Goal: Subscribe to service/newsletter

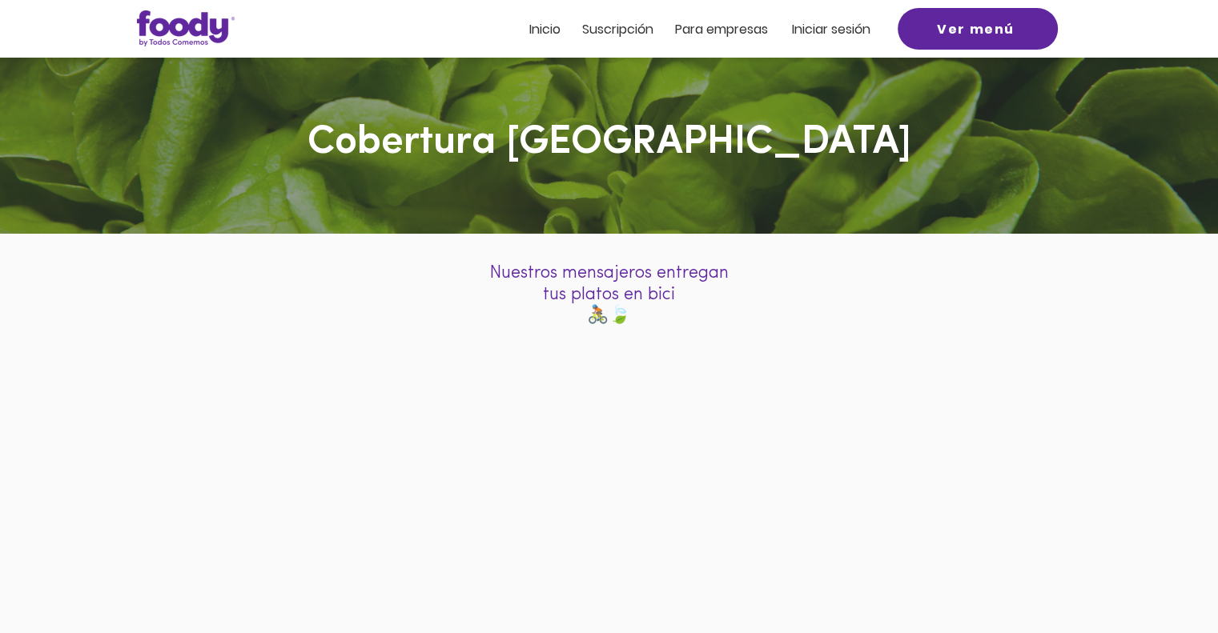
scroll to position [160, 0]
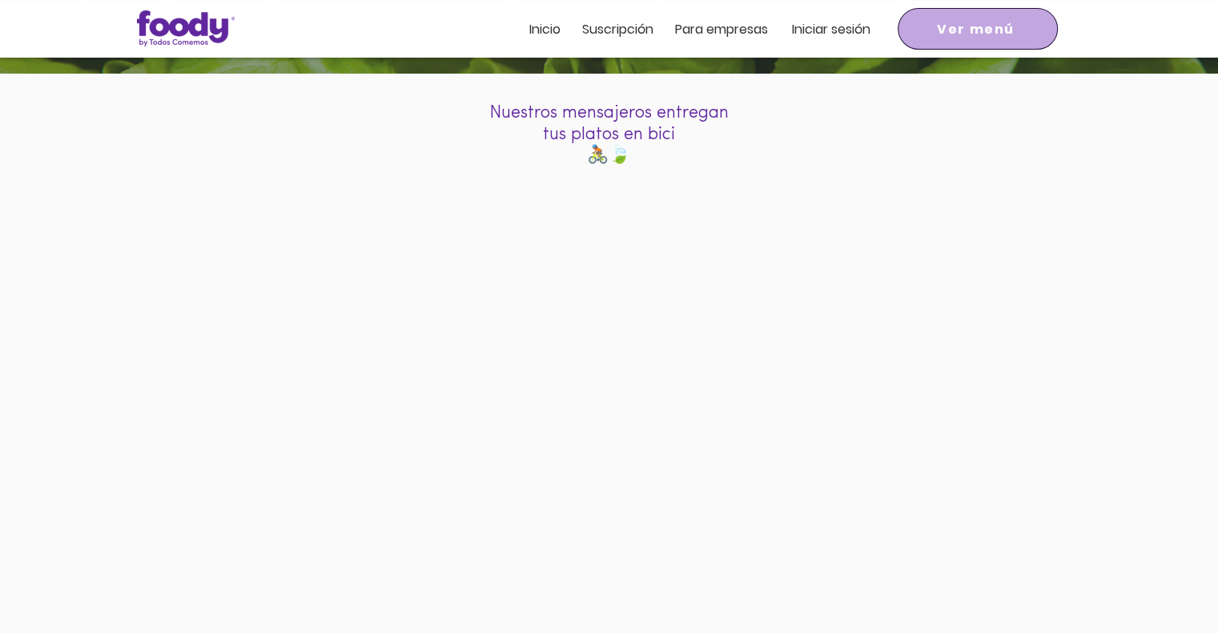
click at [934, 29] on span "Ver menú" at bounding box center [978, 28] width 154 height 35
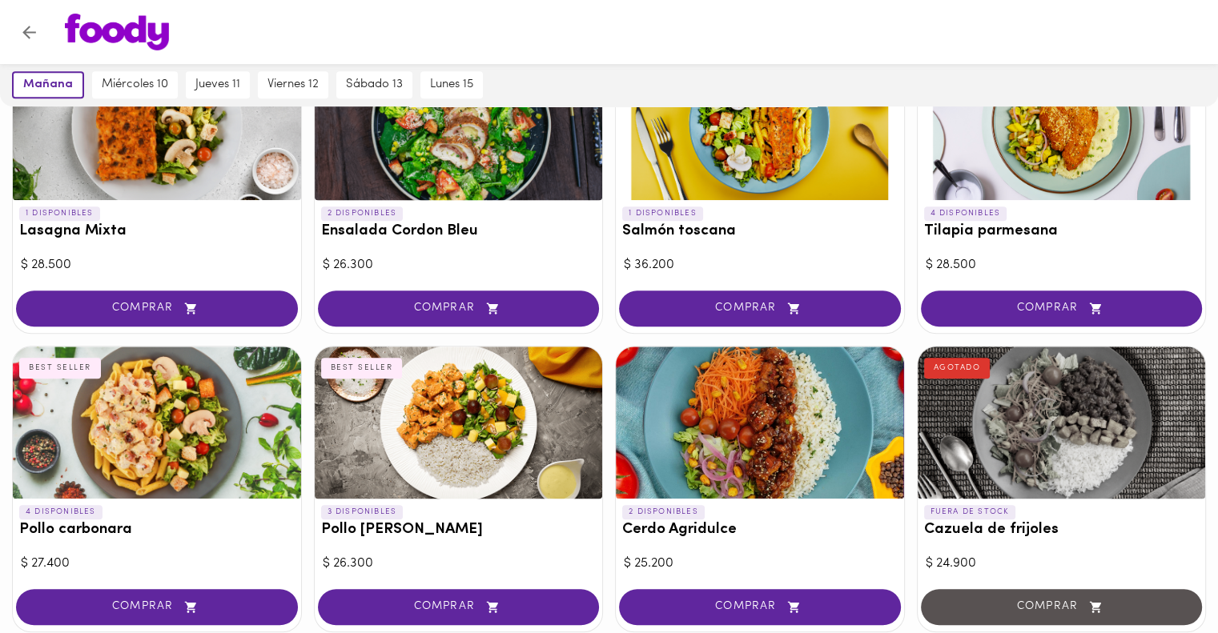
scroll to position [801, 0]
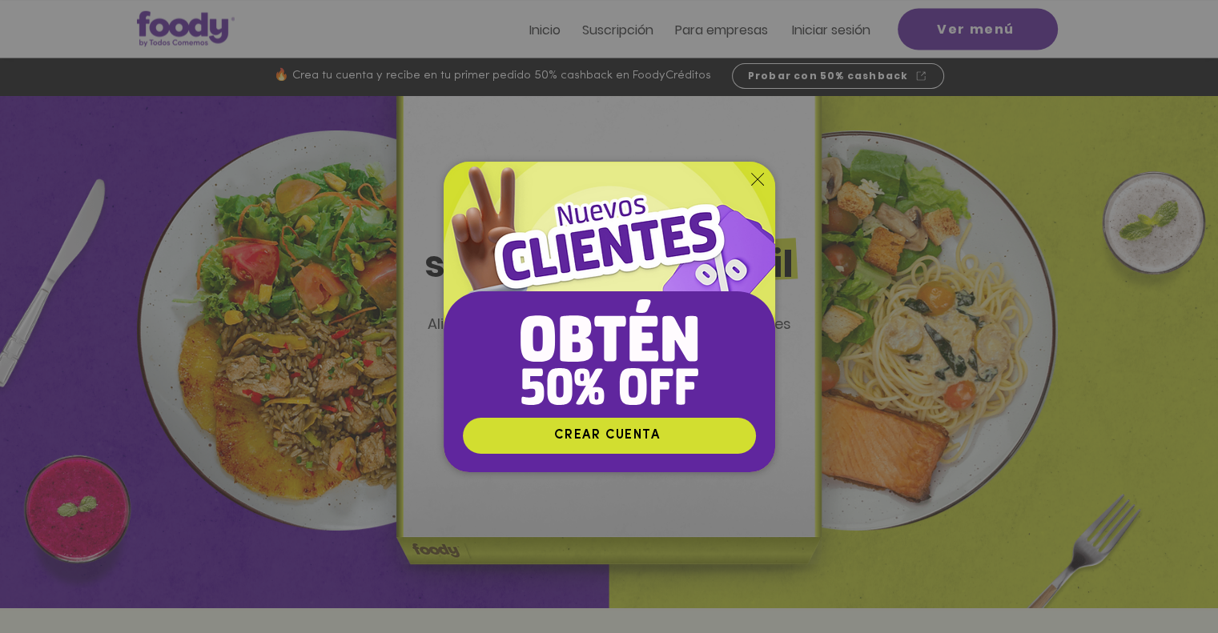
click at [625, 29] on div "Nuevos suscriptores 50% off" at bounding box center [609, 316] width 1218 height 633
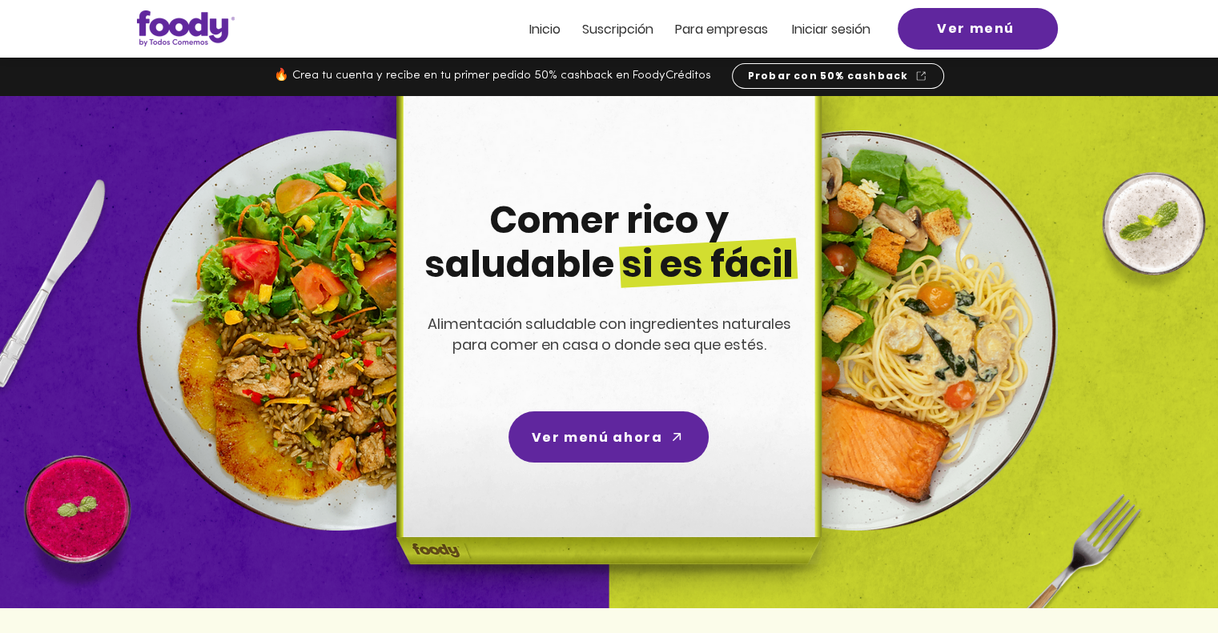
click at [625, 25] on span "Suscripción" at bounding box center [617, 29] width 71 height 18
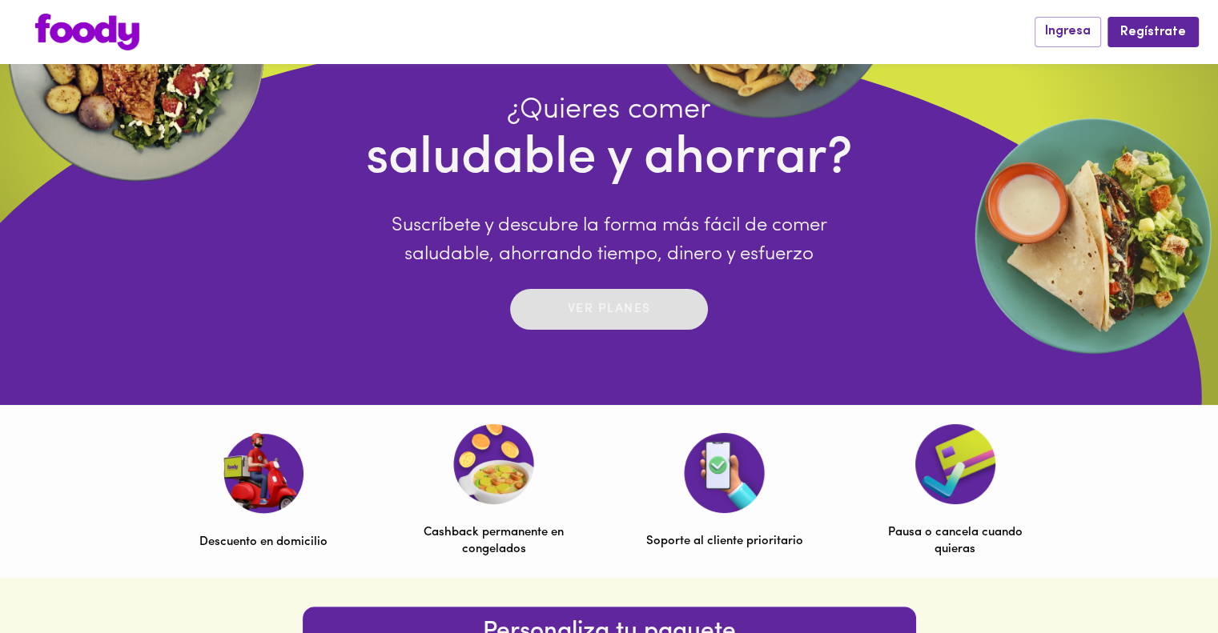
scroll to position [160, 0]
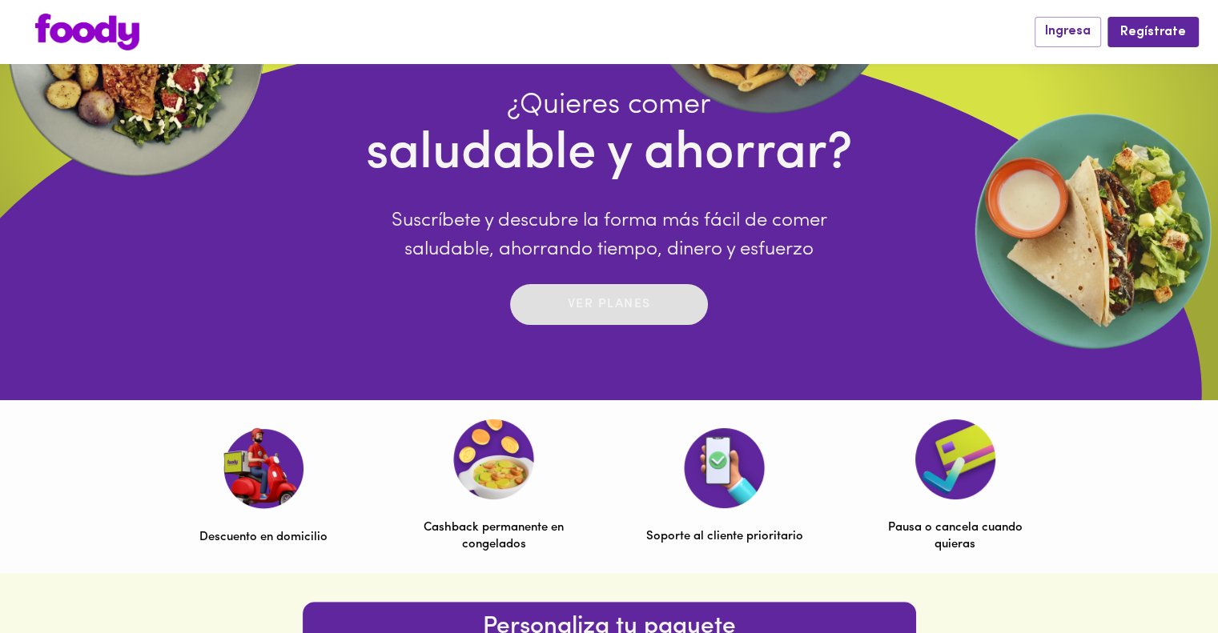
click at [605, 316] on div "Ver planes" at bounding box center [609, 304] width 83 height 25
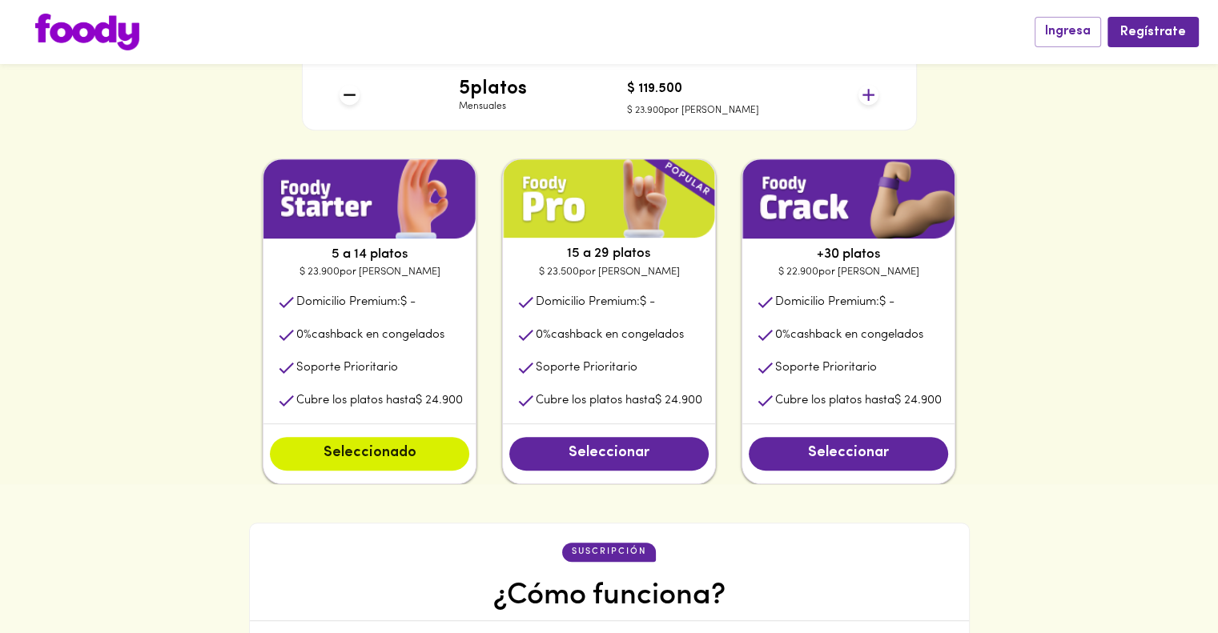
scroll to position [735, 0]
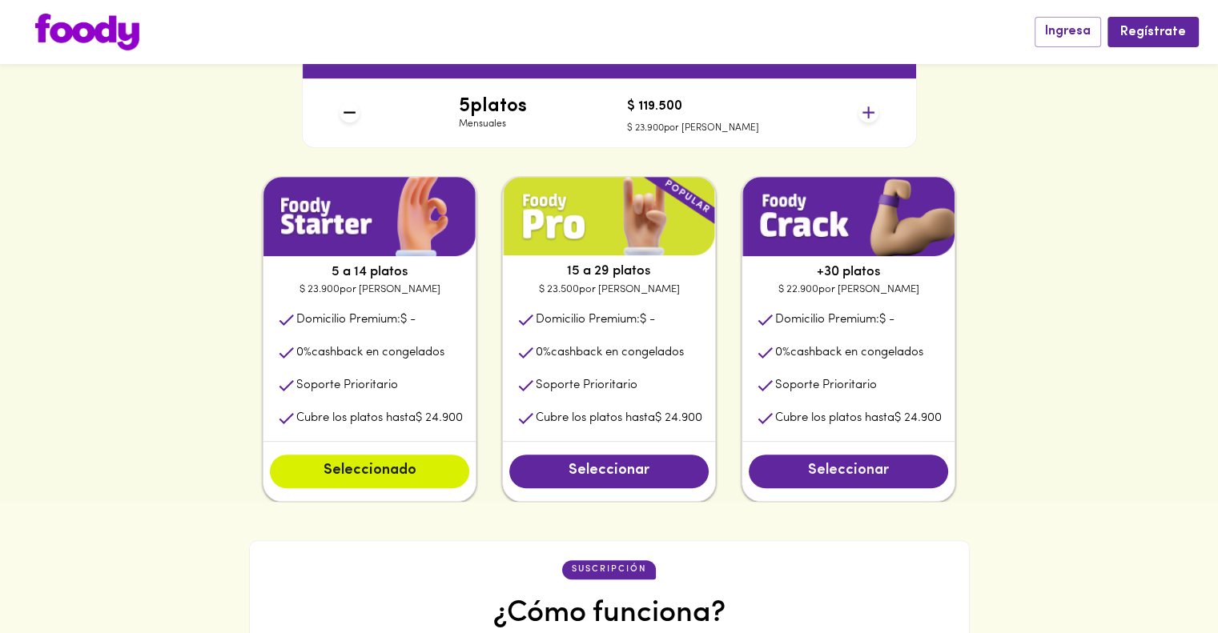
click at [852, 476] on span "Seleccionar" at bounding box center [848, 472] width 167 height 18
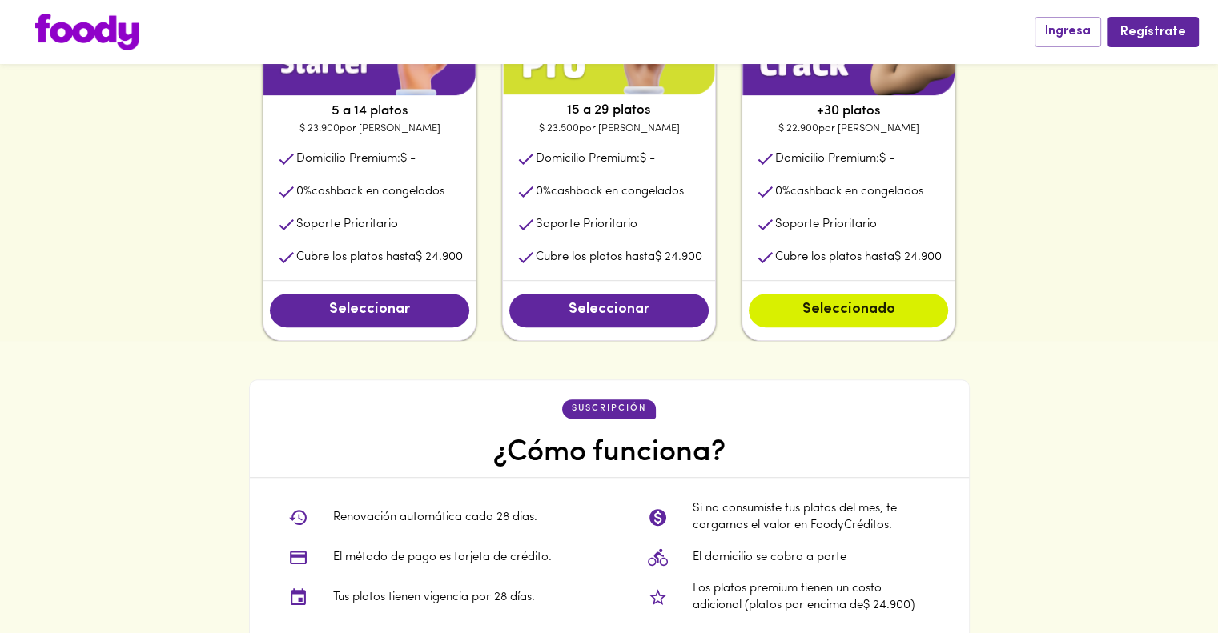
scroll to position [815, 0]
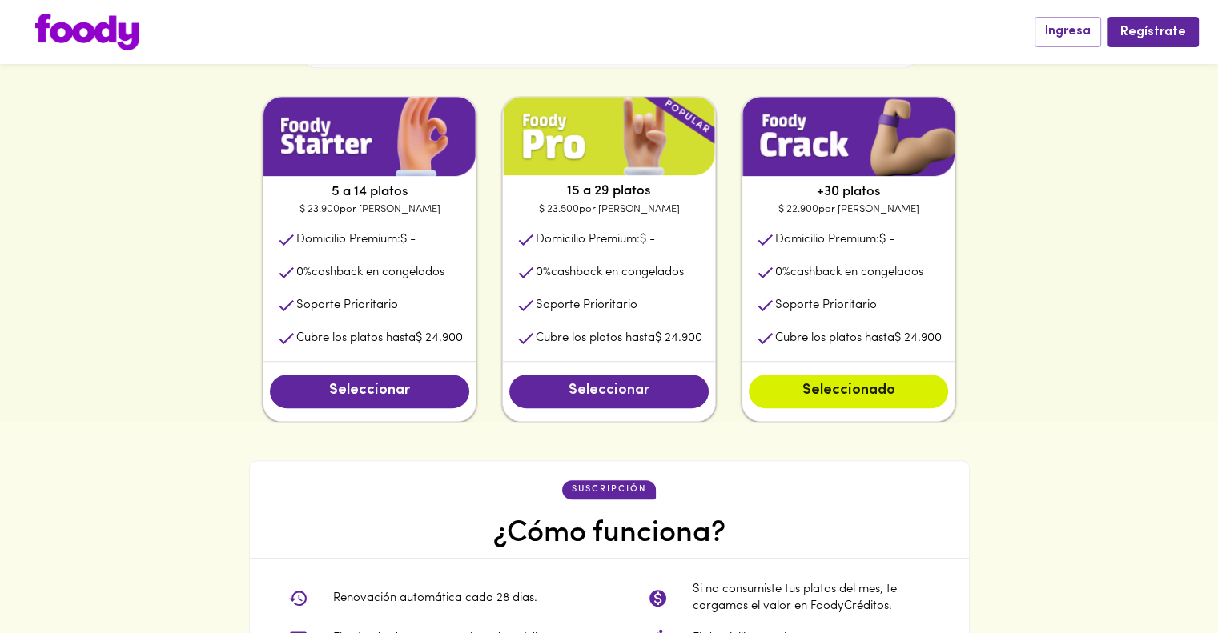
click at [605, 392] on span "Seleccionar" at bounding box center [608, 392] width 167 height 18
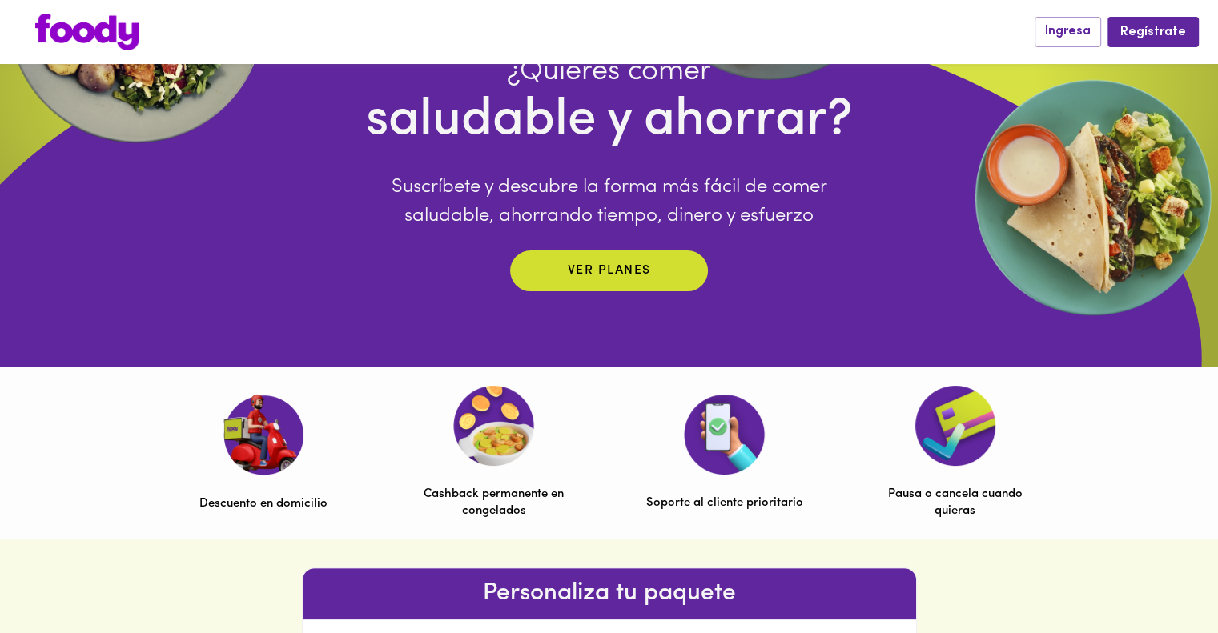
scroll to position [0, 0]
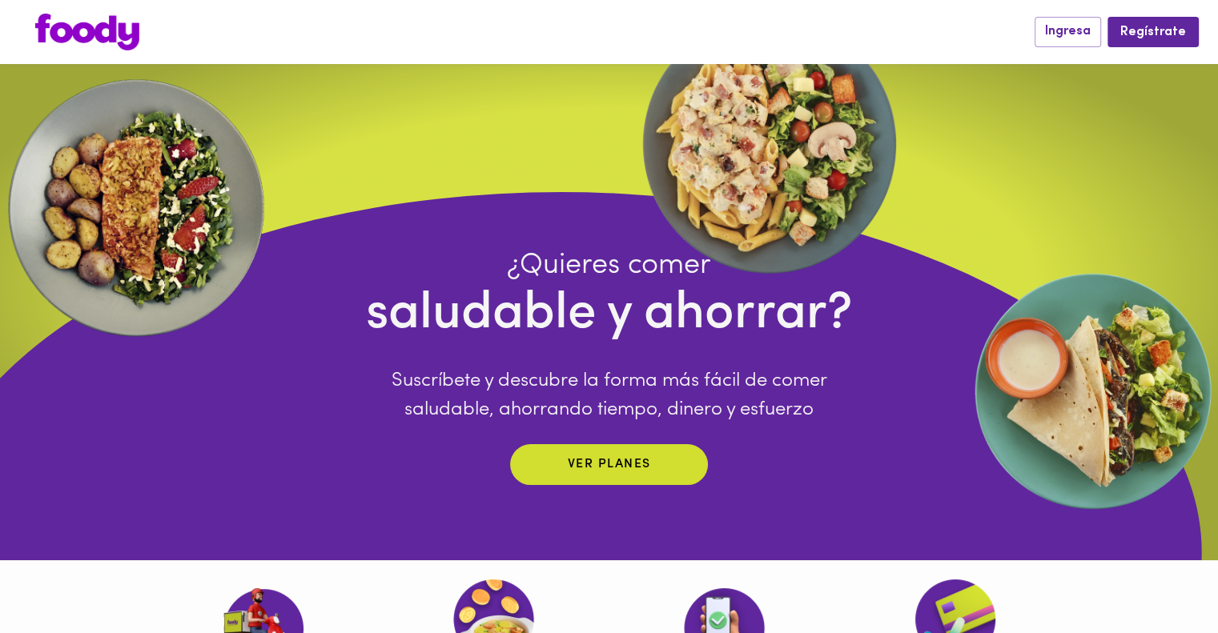
click at [111, 31] on img at bounding box center [87, 32] width 104 height 37
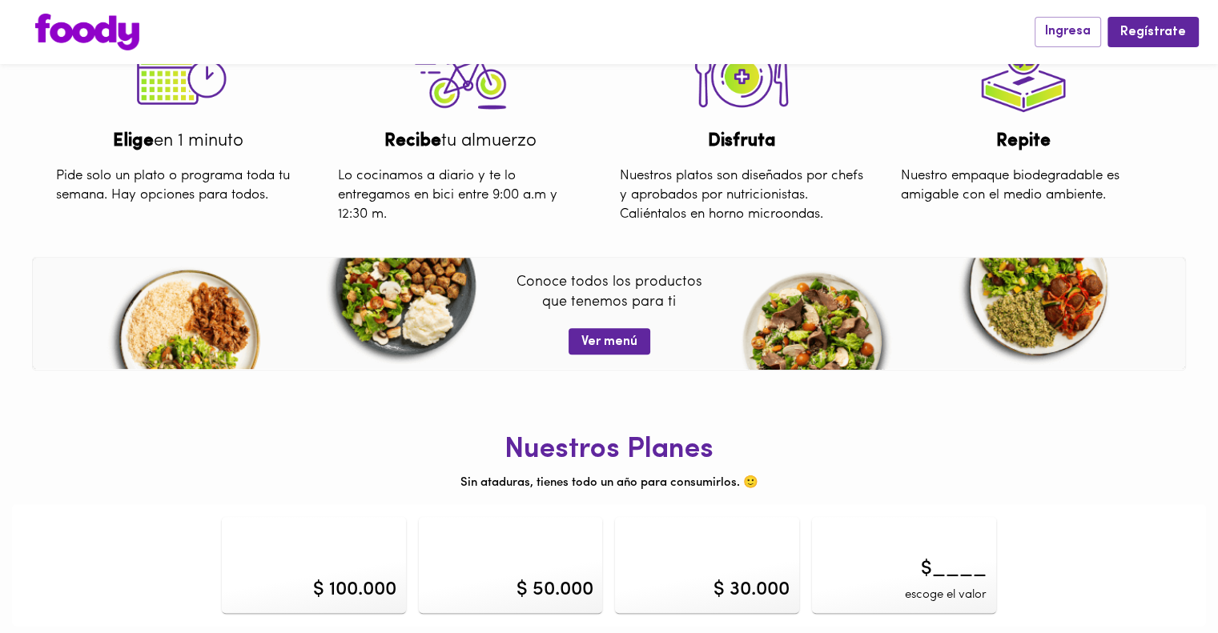
scroll to position [583, 0]
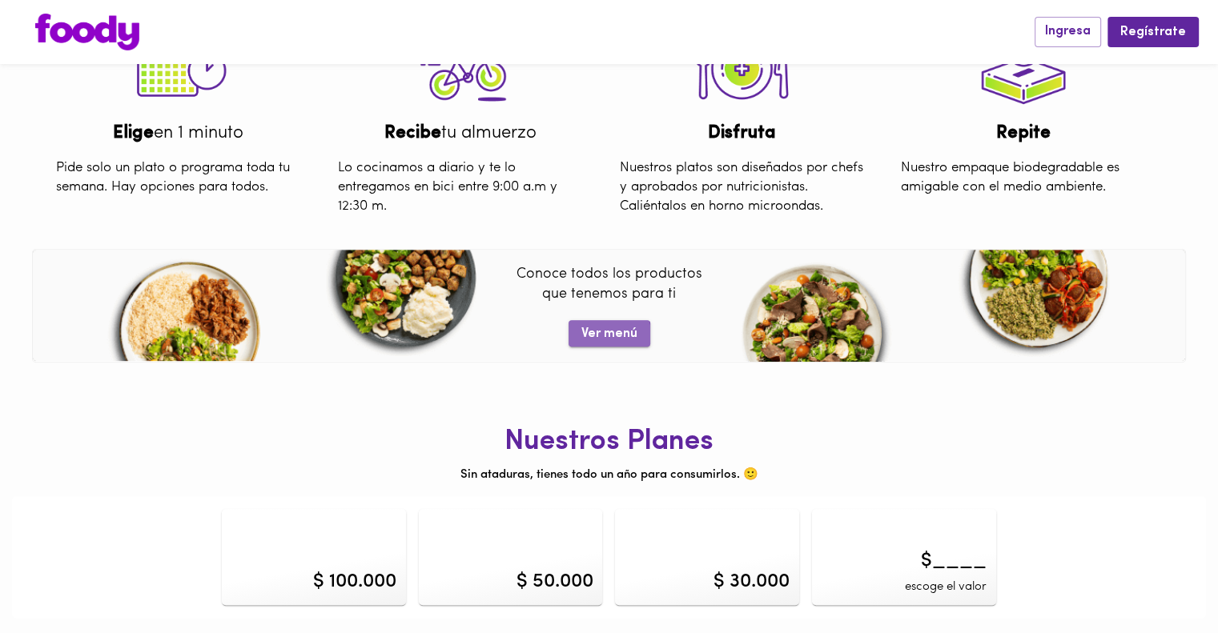
click at [592, 334] on span "Ver menú" at bounding box center [609, 334] width 56 height 15
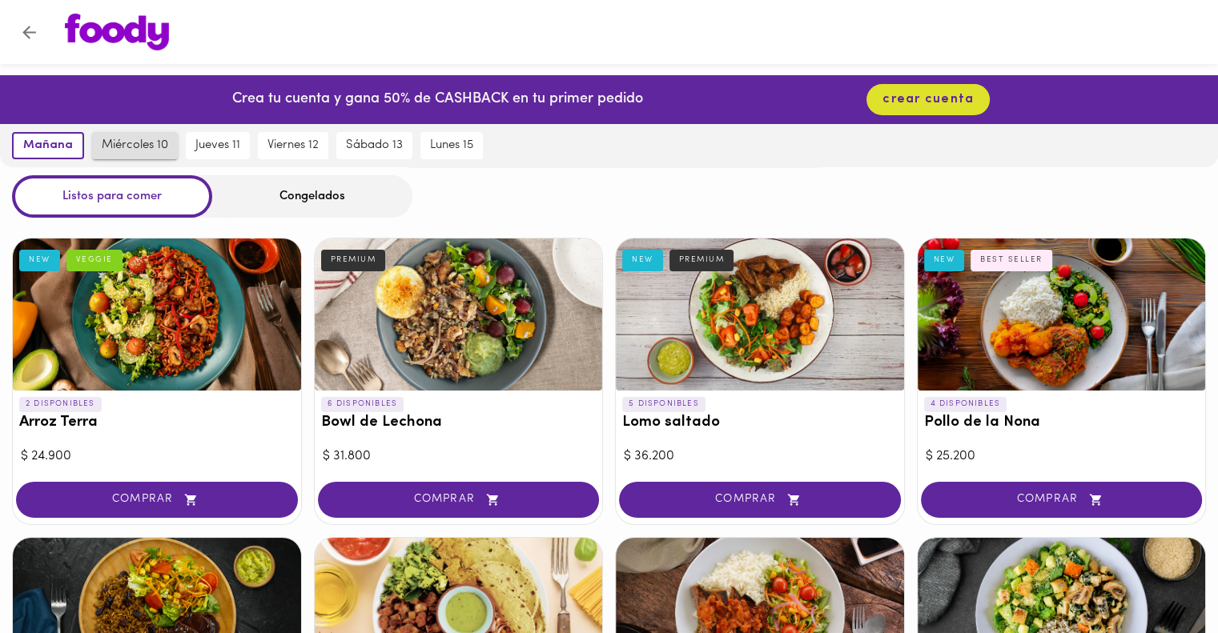
click at [127, 147] on span "miércoles 10" at bounding box center [135, 146] width 66 height 14
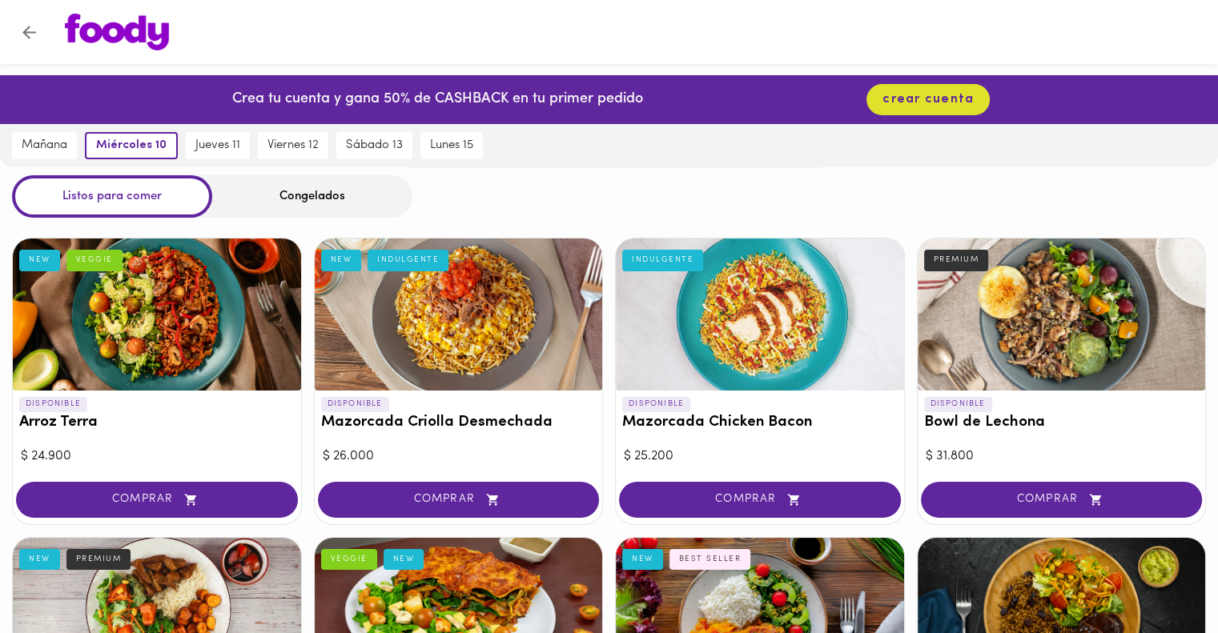
click at [294, 188] on div "Congelados" at bounding box center [312, 196] width 200 height 42
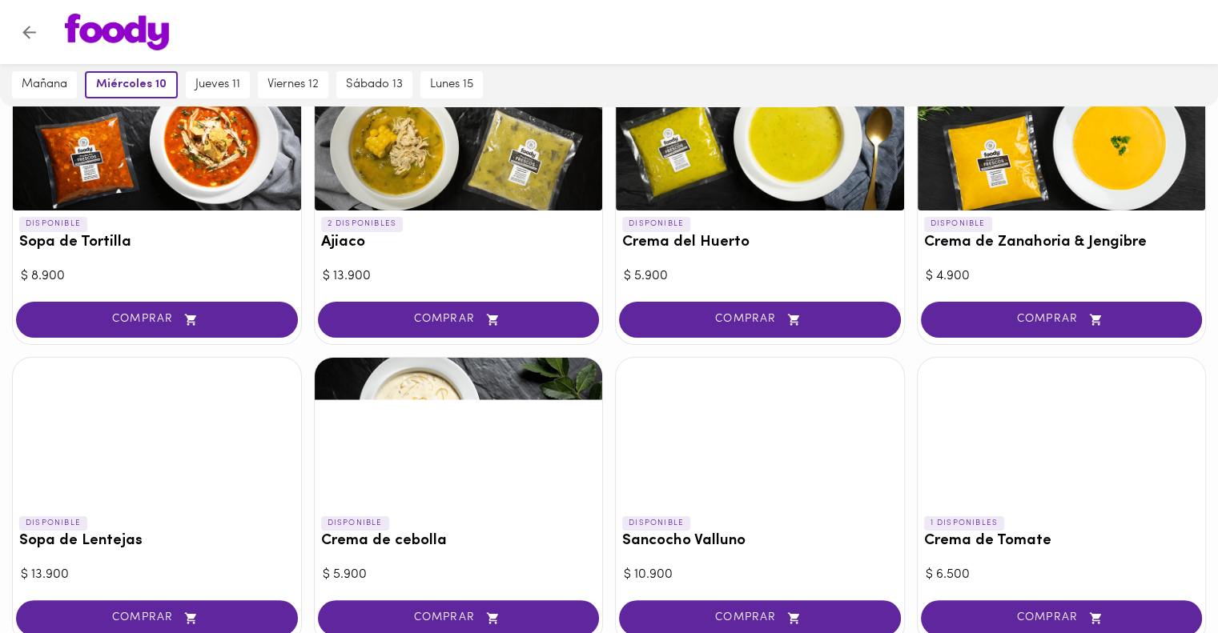
scroll to position [240, 0]
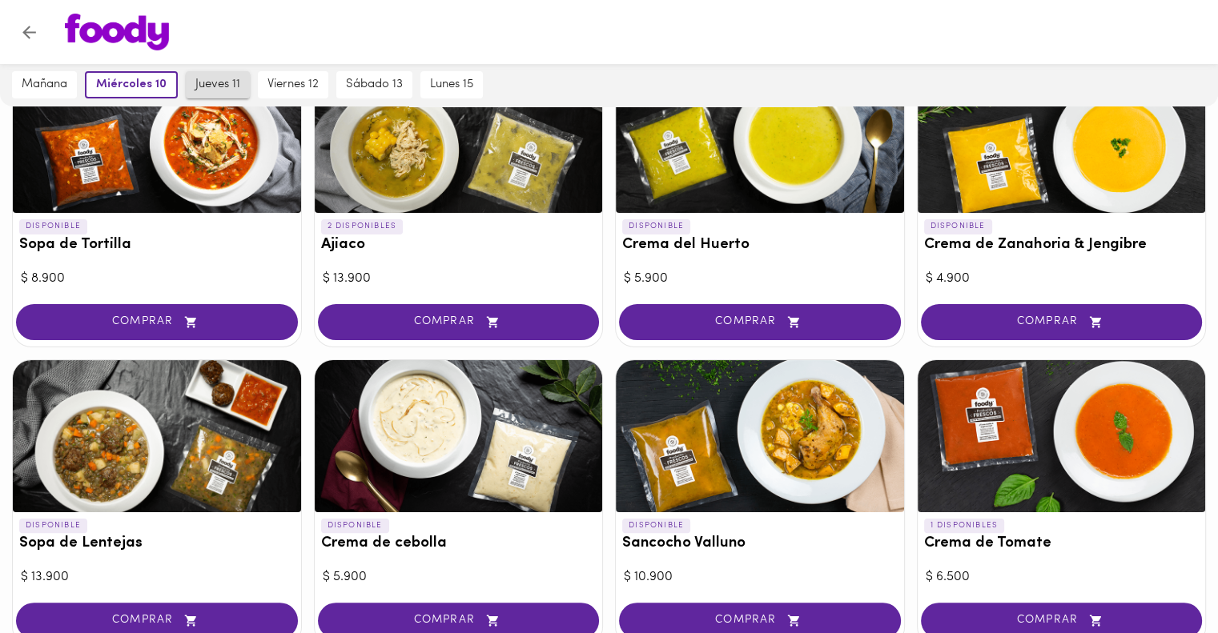
click at [223, 85] on span "jueves 11" at bounding box center [217, 85] width 45 height 14
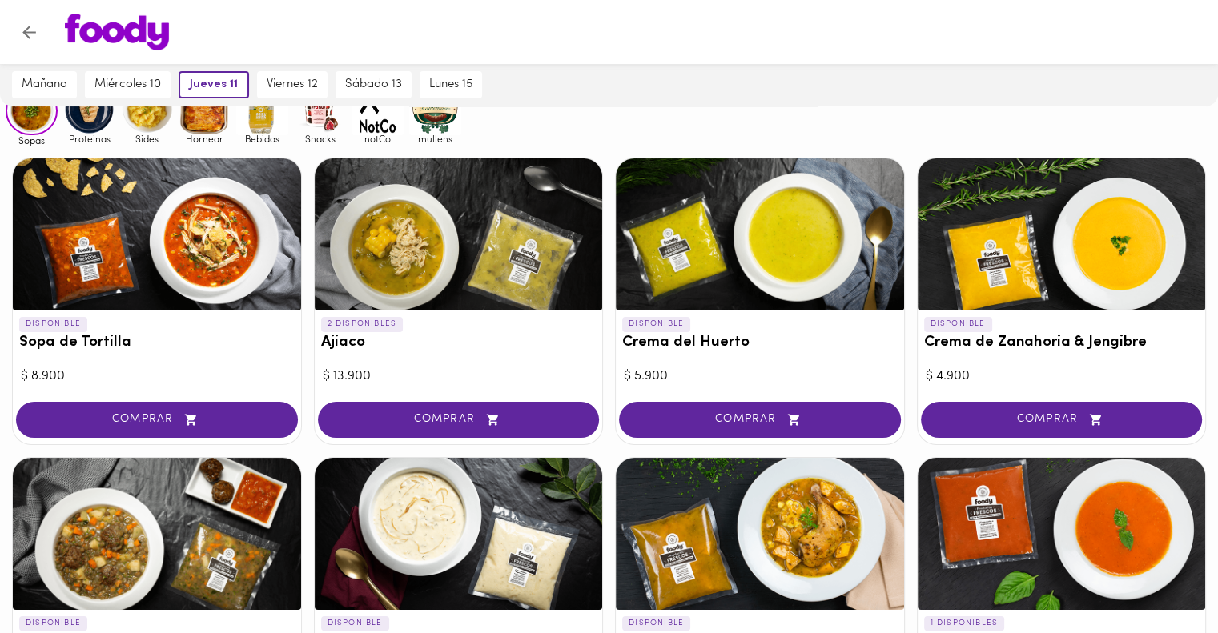
scroll to position [0, 0]
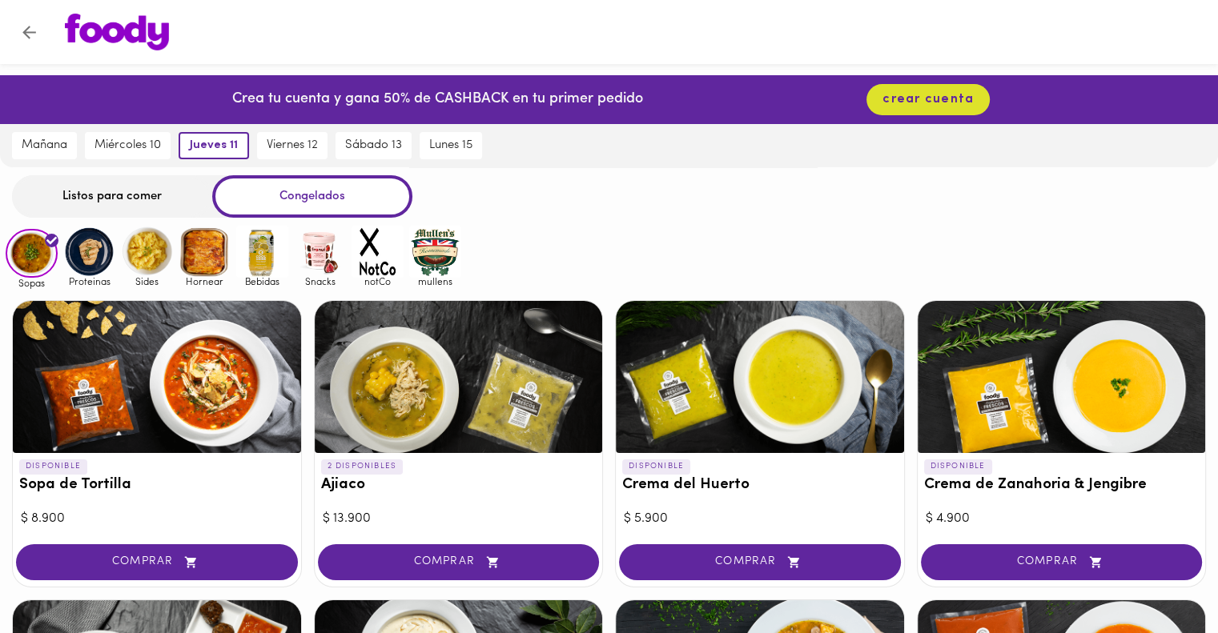
click at [93, 255] on img at bounding box center [89, 252] width 52 height 52
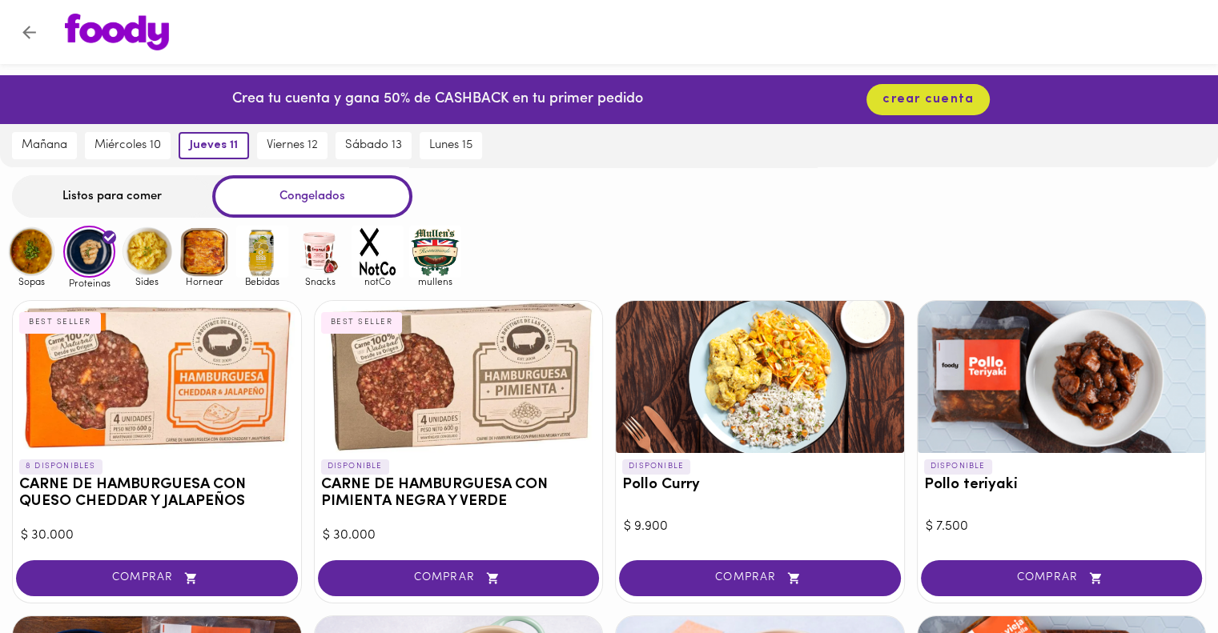
click at [201, 258] on img at bounding box center [205, 252] width 52 height 52
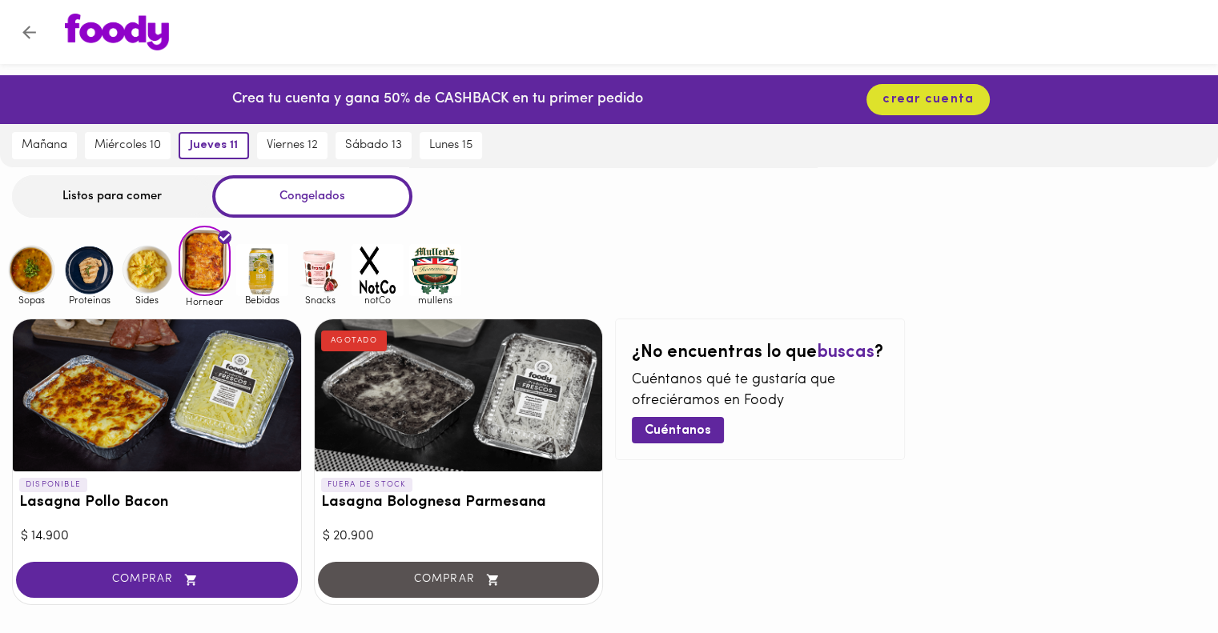
click at [152, 267] on img at bounding box center [147, 270] width 52 height 52
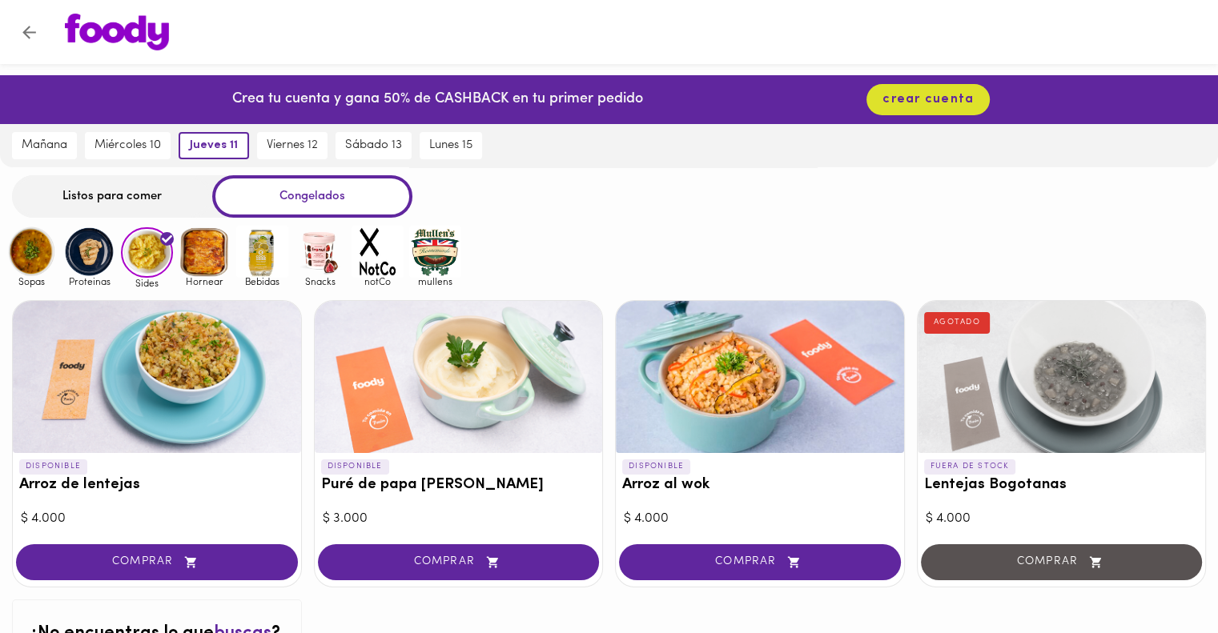
click at [98, 251] on img at bounding box center [89, 252] width 52 height 52
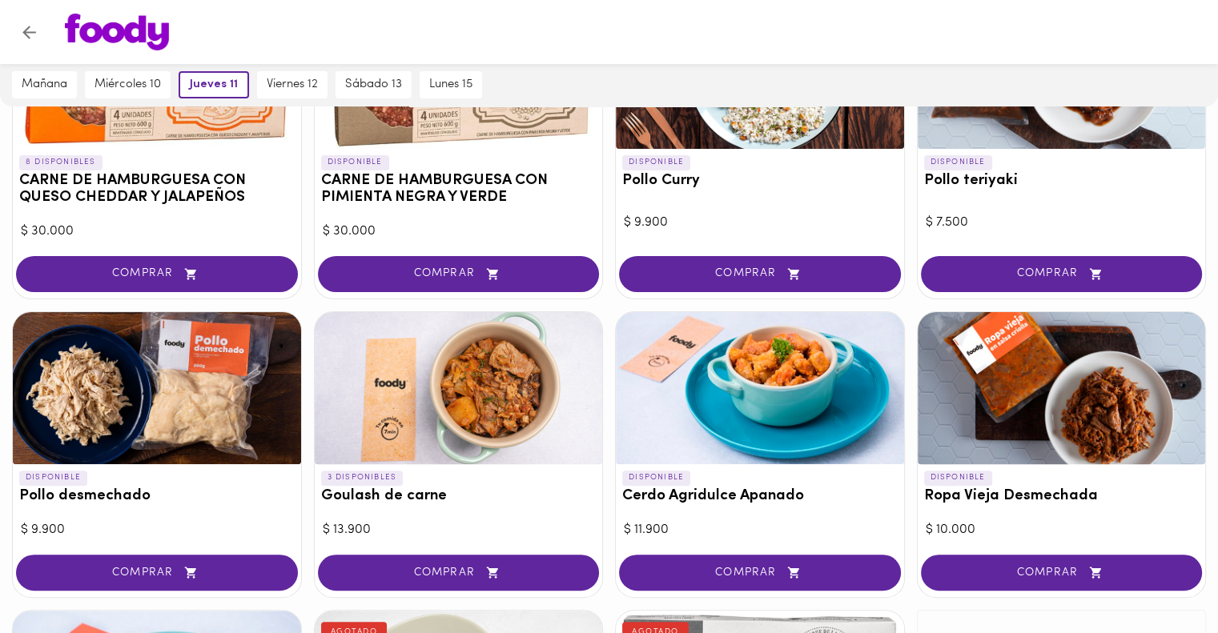
scroll to position [320, 0]
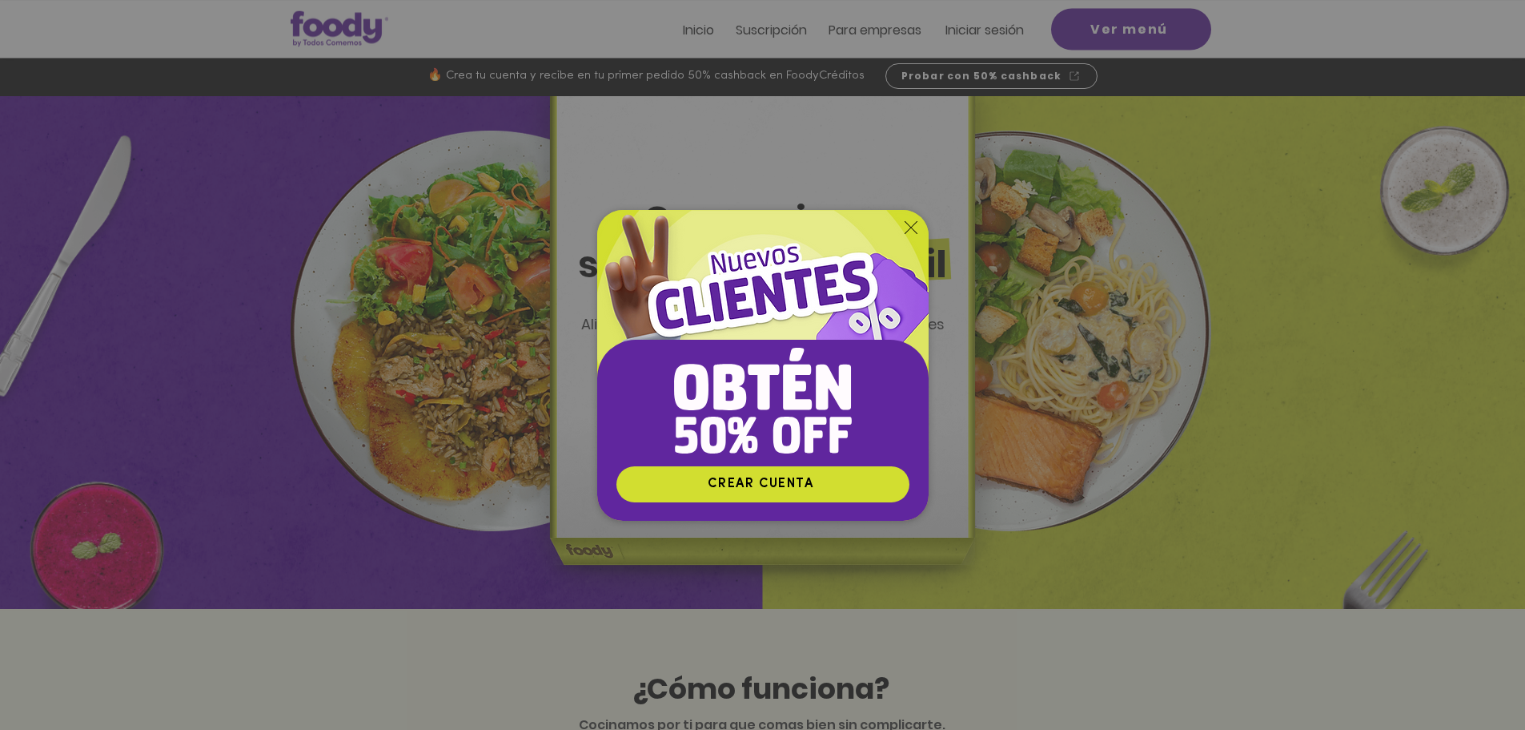
click at [1461, 675] on div "Nuevos suscriptores 50% off" at bounding box center [762, 365] width 1525 height 730
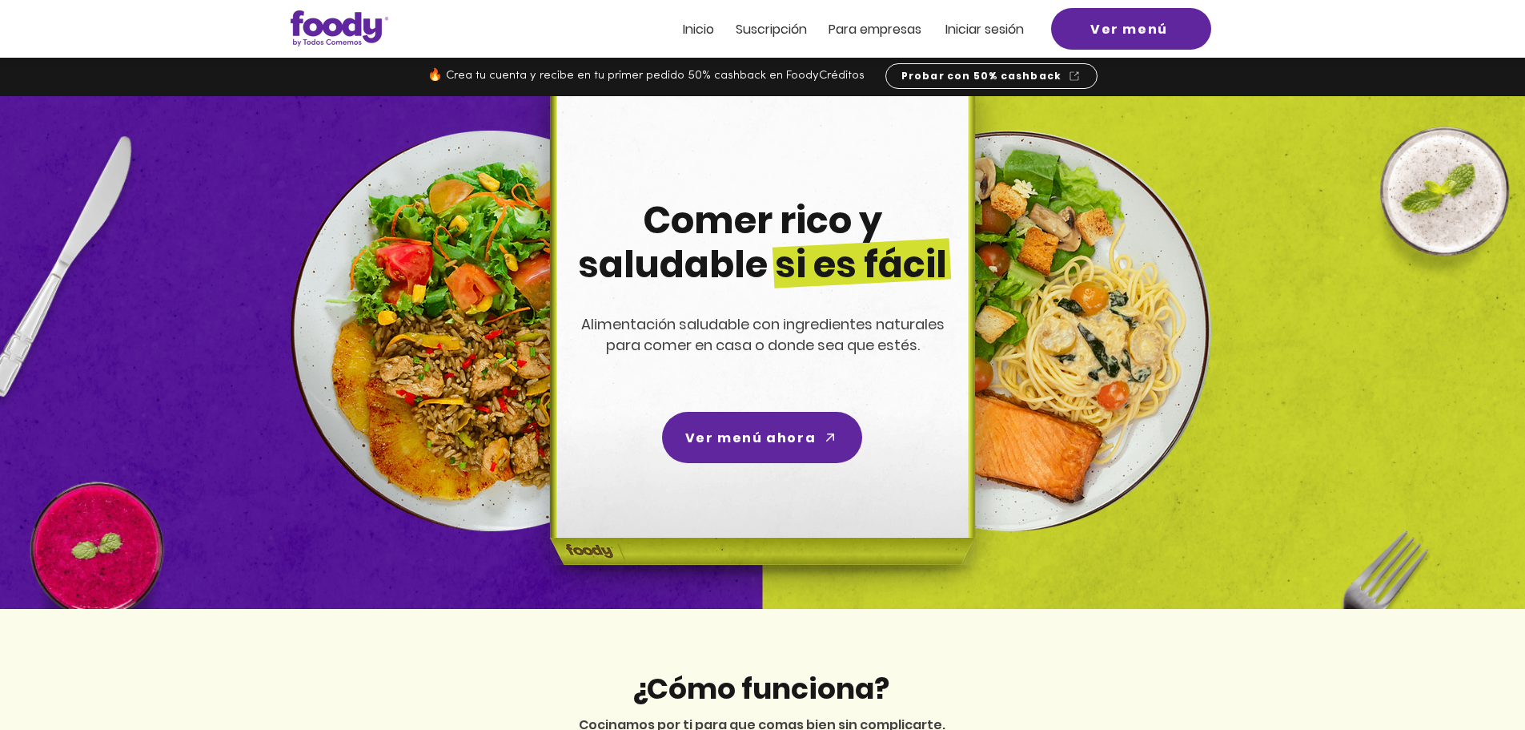
click at [769, 30] on span "Suscripción" at bounding box center [771, 29] width 71 height 18
click at [770, 448] on span "Ver menú ahora" at bounding box center [762, 437] width 194 height 45
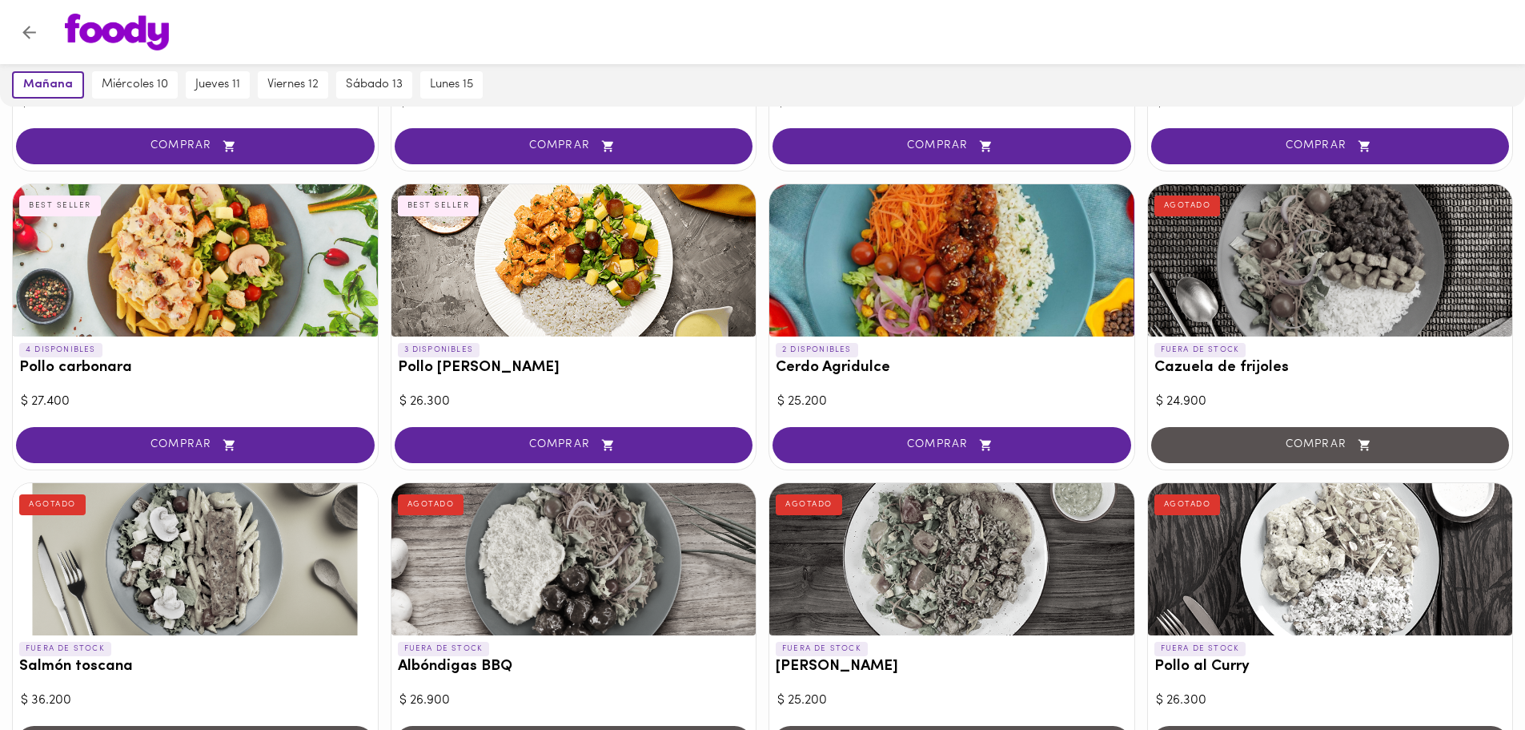
scroll to position [961, 0]
